Goal: Find specific page/section: Find specific page/section

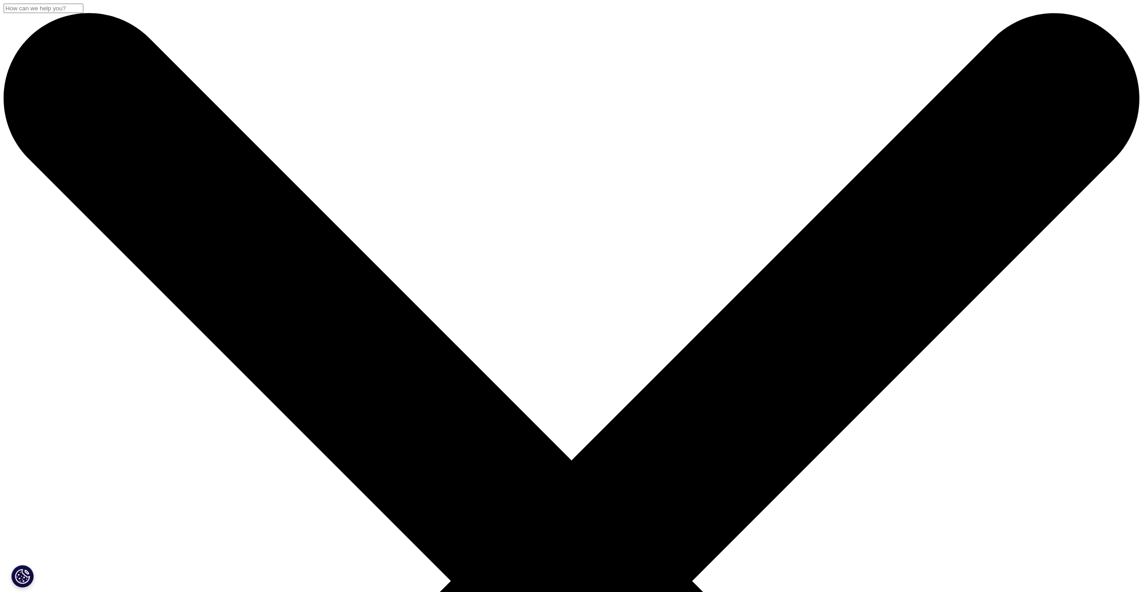
click at [86, 461] on link "IRT Customer Service" at bounding box center [54, 457] width 64 height 8
drag, startPoint x: 312, startPoint y: 86, endPoint x: 342, endPoint y: 86, distance: 30.2
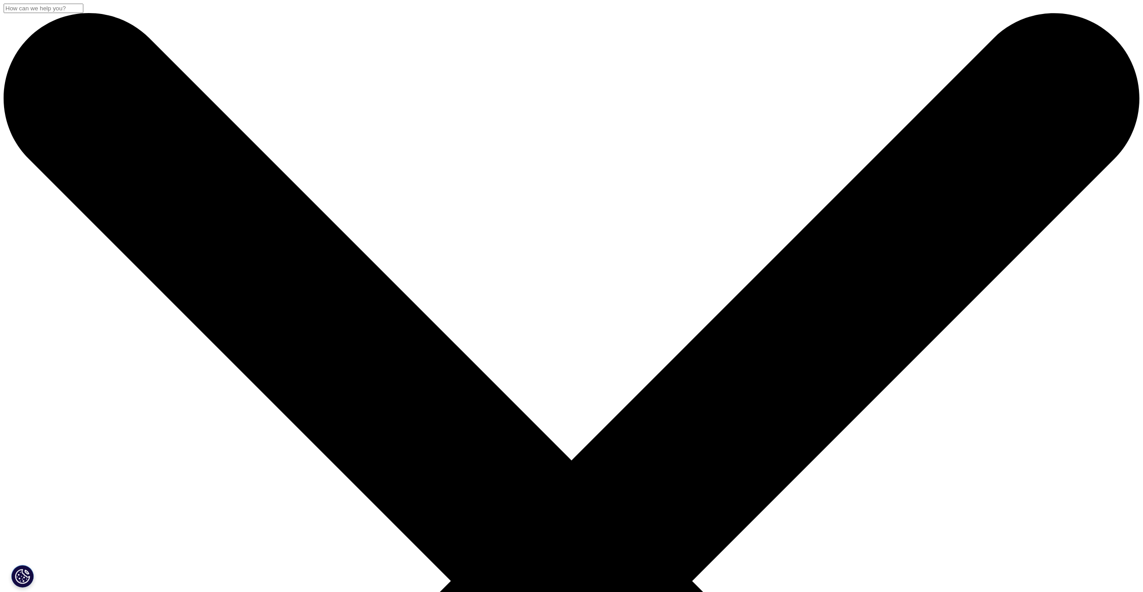
drag, startPoint x: 342, startPoint y: 86, endPoint x: 371, endPoint y: 86, distance: 29.3
drag, startPoint x: 390, startPoint y: 86, endPoint x: 302, endPoint y: 86, distance: 88.7
drag, startPoint x: 302, startPoint y: 86, endPoint x: 388, endPoint y: 86, distance: 86.5
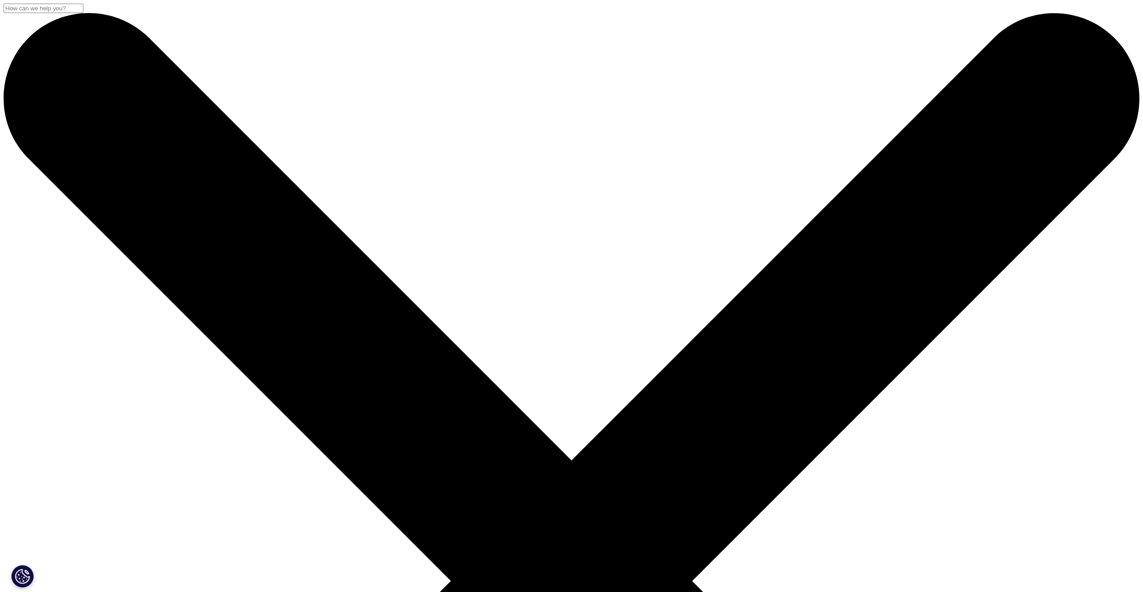
drag, startPoint x: 391, startPoint y: 86, endPoint x: 307, endPoint y: 89, distance: 84.7
copy h6 "IRT CUSTOMER SERVICE"
drag, startPoint x: 313, startPoint y: 117, endPoint x: 467, endPoint y: 178, distance: 164.8
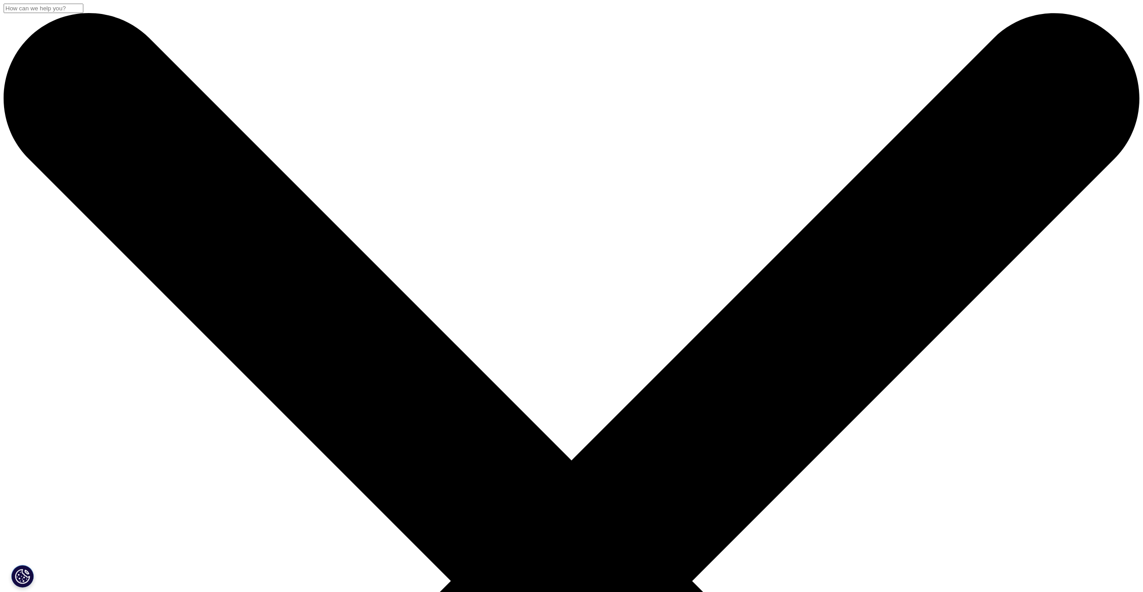
copy h1 "Top ranked as a preferred IRT Provider"
drag, startPoint x: 310, startPoint y: 215, endPoint x: 532, endPoint y: 250, distance: 224.8
copy p "IQVIA Interactive Response Technology consistently rates as a top IRT preferred…"
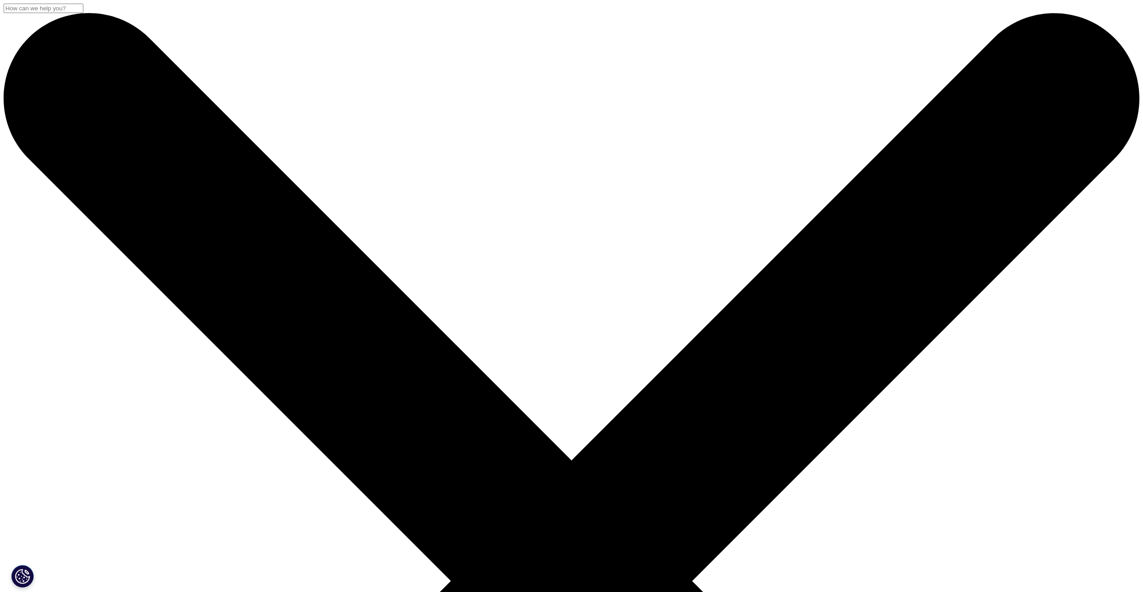
drag, startPoint x: 615, startPoint y: 309, endPoint x: 355, endPoint y: 309, distance: 259.9
copy div "IQVIA Technologies Patient Suite Interactive Response Technology IRT Customer S…"
